Goal: Task Accomplishment & Management: Use online tool/utility

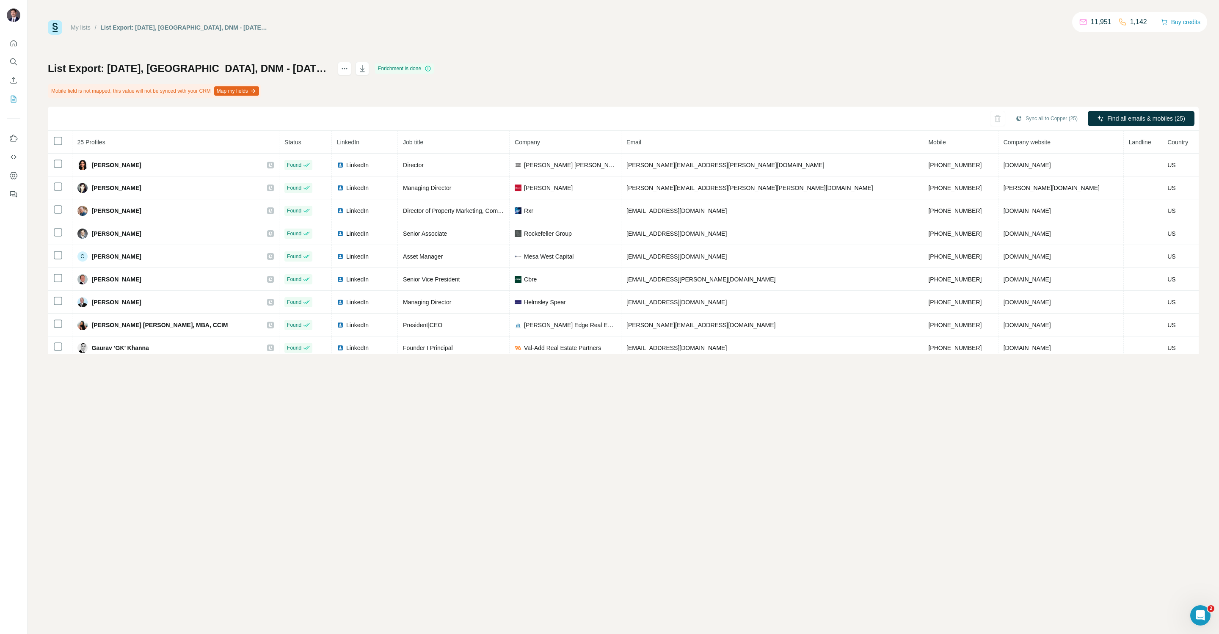
click at [738, 47] on div "My lists / List Export: 09/18/2025, BISNOW, DNM - 07/10/2025 20:19 11,951 1,142…" at bounding box center [623, 187] width 1151 height 334
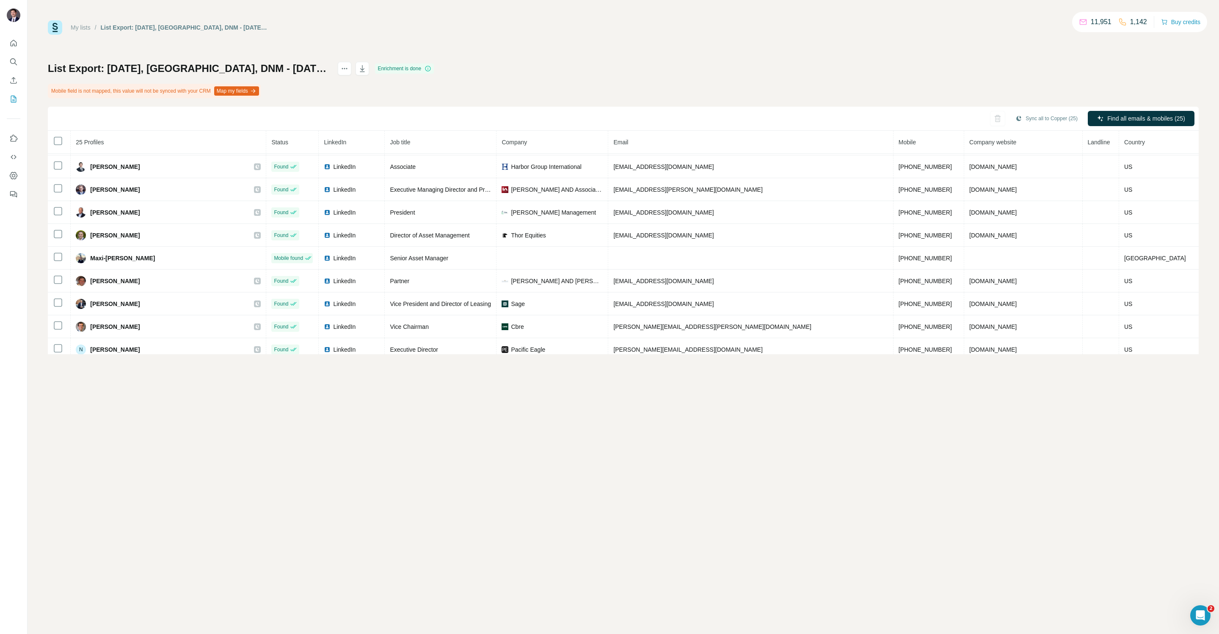
scroll to position [254, 0]
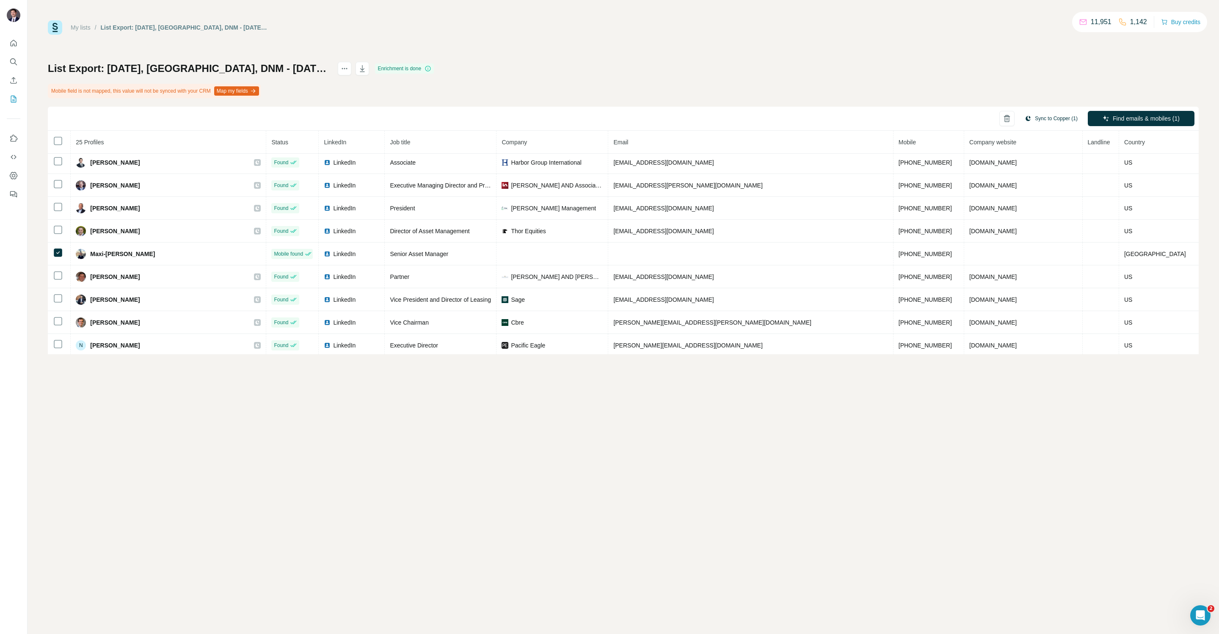
click at [1044, 118] on button "Sync to Copper (1)" at bounding box center [1051, 118] width 65 height 13
click at [1027, 164] on label "Contact" at bounding box center [1018, 163] width 23 height 10
click at [1031, 188] on button "Sync to Copper" at bounding box center [1033, 192] width 94 height 17
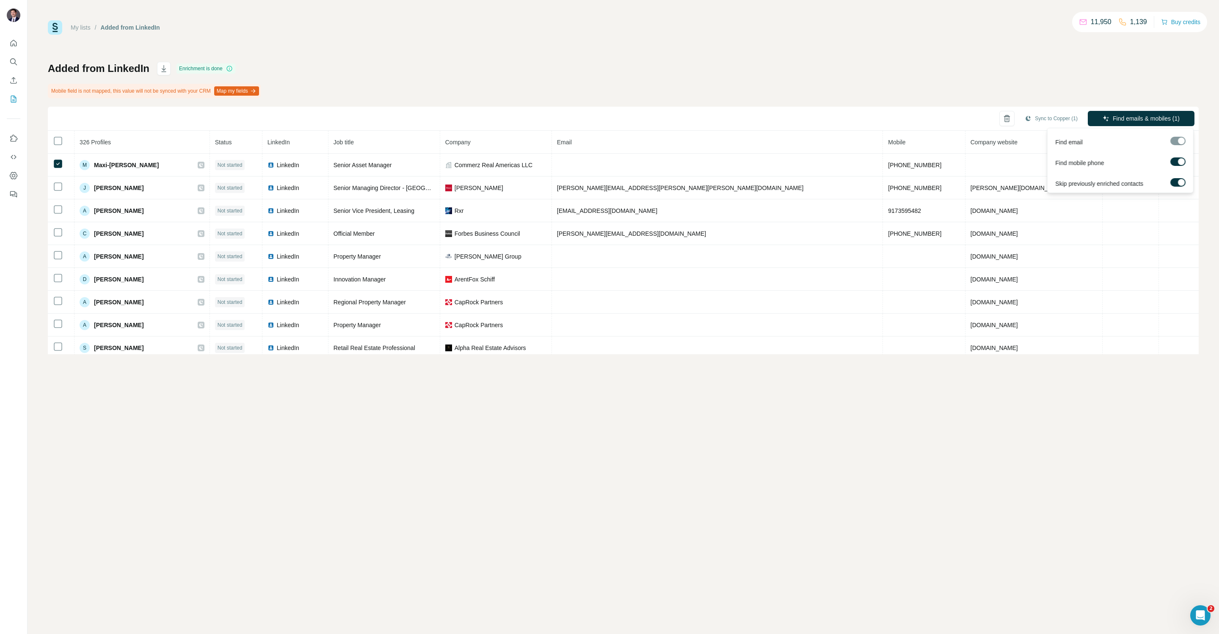
click at [1180, 184] on div at bounding box center [1181, 182] width 7 height 7
click at [1147, 117] on span "Find emails & mobiles (1)" at bounding box center [1146, 118] width 67 height 8
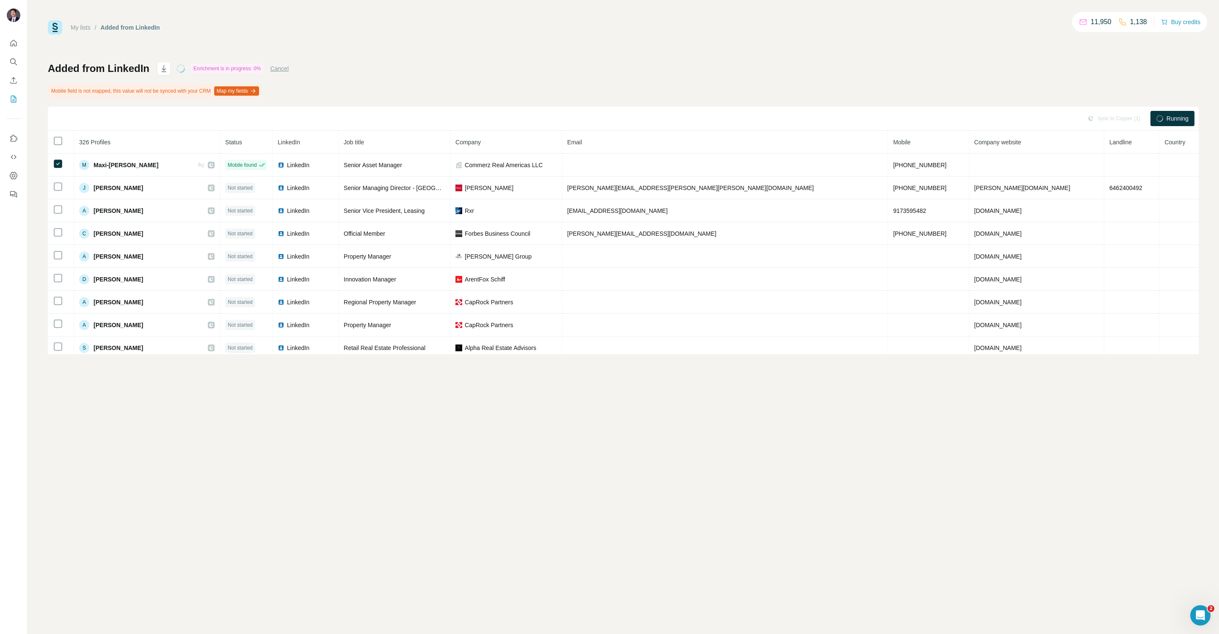
click at [836, 44] on div "My lists / Added from LinkedIn 11,950 1,138 Buy credits Added from LinkedIn Enr…" at bounding box center [623, 187] width 1151 height 334
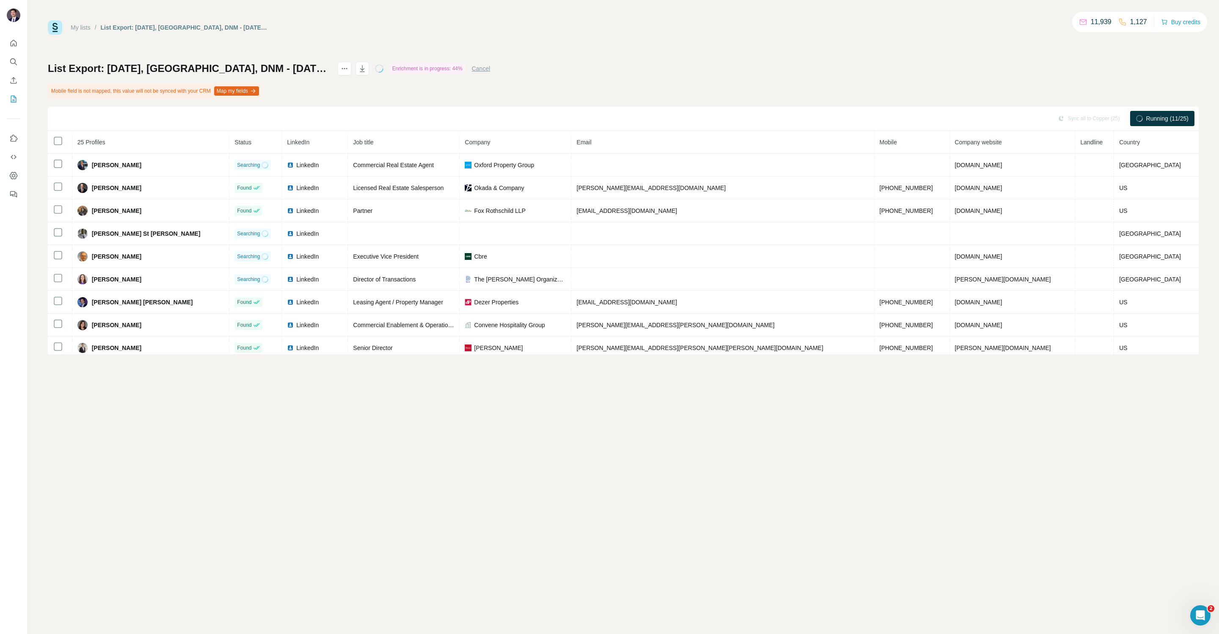
click at [664, 66] on div "List Export: [DATE], [GEOGRAPHIC_DATA], DNM - [DATE] 21:25 Enrichment is in pro…" at bounding box center [623, 208] width 1151 height 292
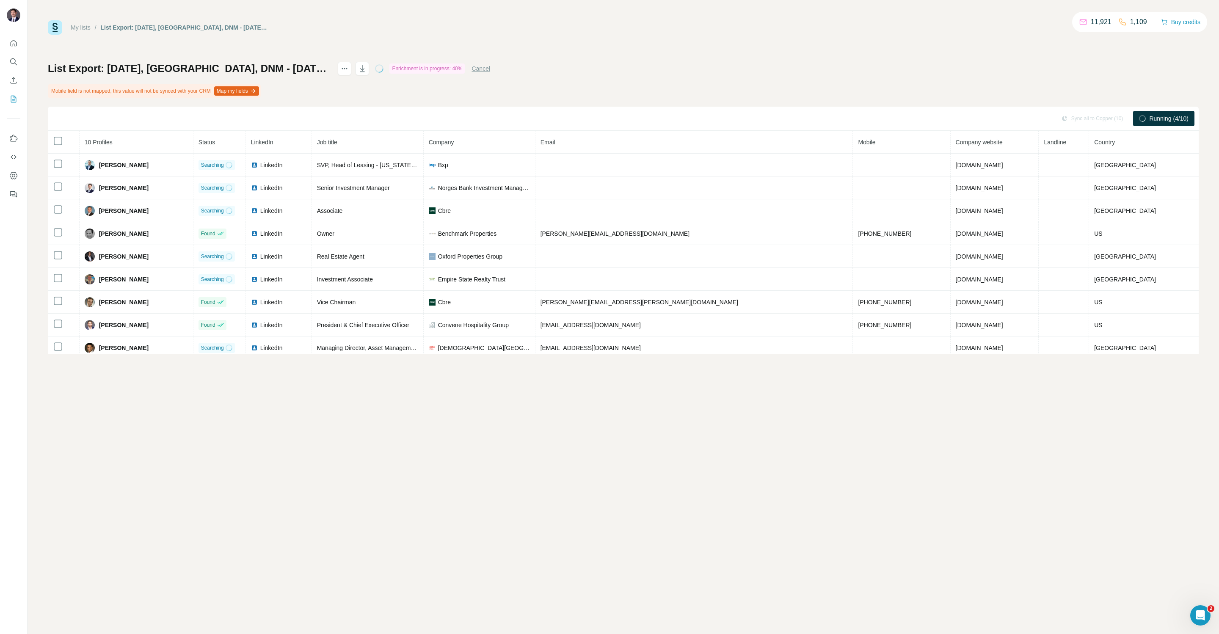
click at [618, 44] on div "My lists / List Export: 09/18/2025, BISNOW, DNM - 07/10/2025 21:29 11,921 1,109…" at bounding box center [623, 187] width 1151 height 334
click at [618, 44] on div "My lists / List Export: 09/18/2025, BISNOW, DNM - 07/10/2025 21:29 11,918 1,106…" at bounding box center [623, 187] width 1151 height 334
